Goal: Check status

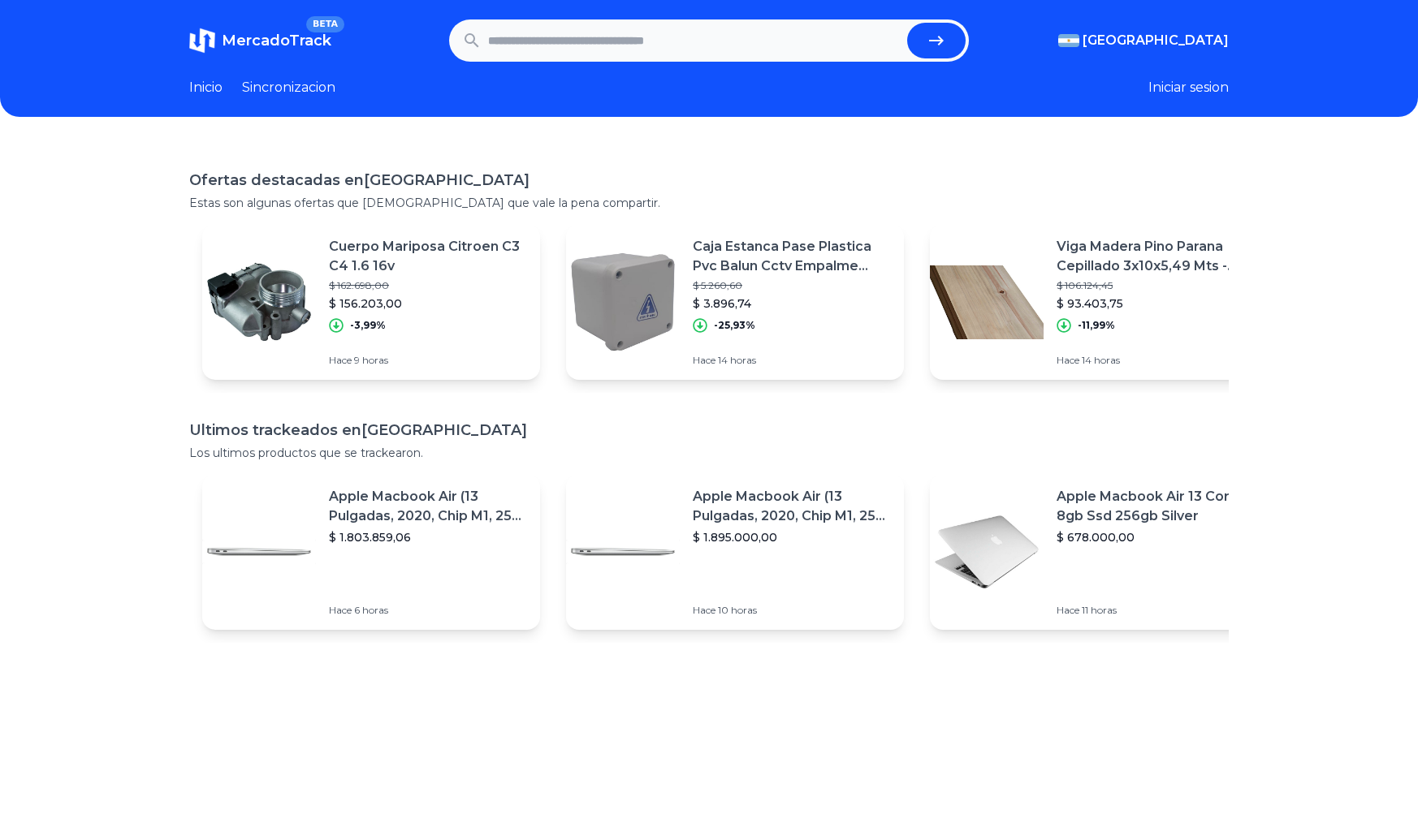
click at [606, 35] on input "text" at bounding box center [694, 40] width 412 height 36
click at [907, 23] on button "submit" at bounding box center [936, 40] width 59 height 36
type input "**********"
